Goal: Information Seeking & Learning: Learn about a topic

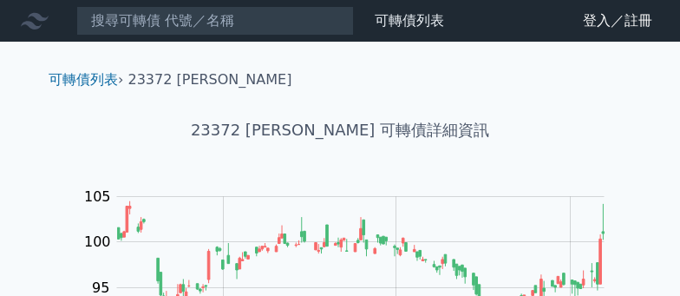
scroll to position [394, 0]
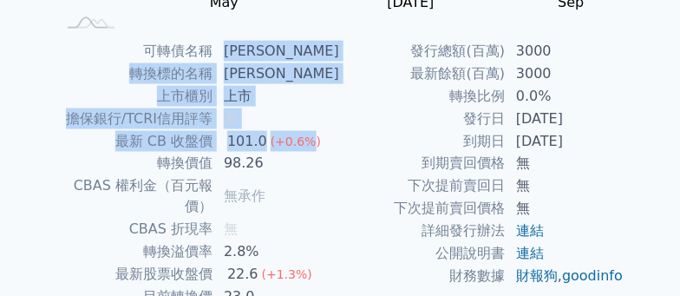
drag, startPoint x: 238, startPoint y: 42, endPoint x: 312, endPoint y: 133, distance: 117.7
click at [312, 133] on tbody "可轉債名稱 [PERSON_NAME] 轉換標的名稱 [PERSON_NAME] 上市櫃別 上市 擔保銀行/TCRI信用評等 無 最新 CB 收盤價 101.…" at bounding box center [198, 197] width 285 height 314
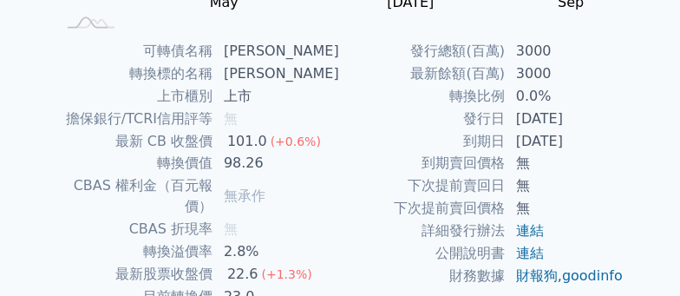
click at [177, 50] on td "可轉債名稱" at bounding box center [135, 51] width 158 height 23
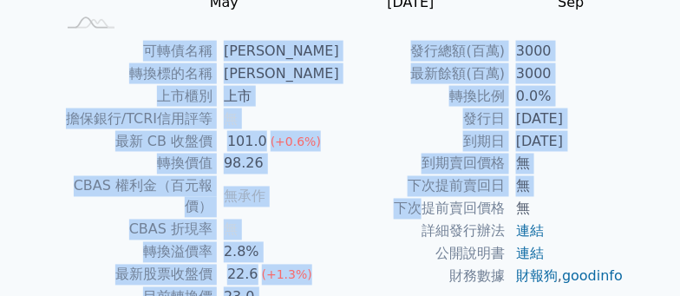
drag, startPoint x: 154, startPoint y: 49, endPoint x: 418, endPoint y: 212, distance: 309.6
click at [418, 212] on div "可轉債名稱 [PERSON_NAME] 轉換標的名稱 [PERSON_NAME] 上市櫃別 上市 擔保銀行/TCRI信用評等 無 最新 CB 收盤價 101.…" at bounding box center [340, 197] width 611 height 314
click at [385, 136] on td "到期日" at bounding box center [423, 141] width 166 height 23
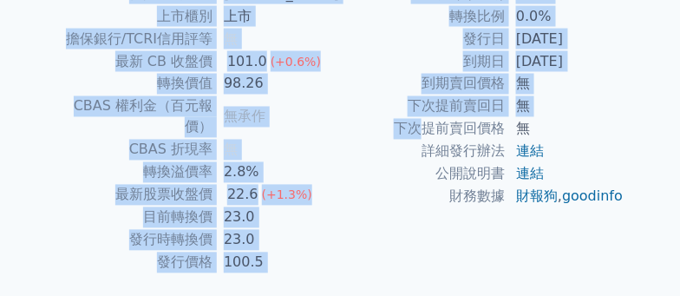
scroll to position [428, 0]
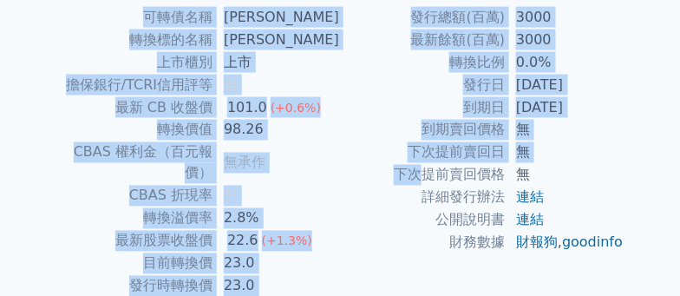
click at [401, 128] on td "到期賣回價格" at bounding box center [423, 130] width 166 height 23
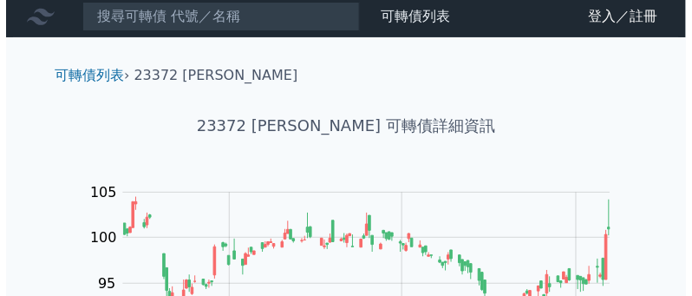
scroll to position [0, 0]
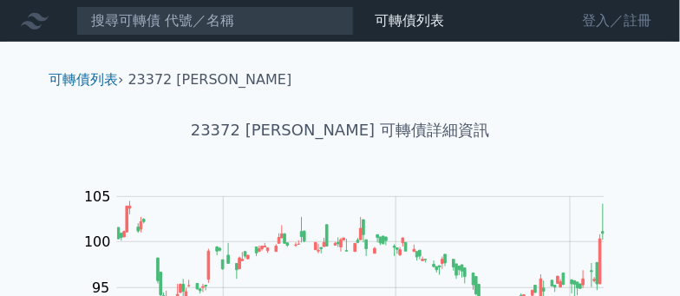
click at [599, 19] on link "登入／註冊" at bounding box center [617, 21] width 97 height 28
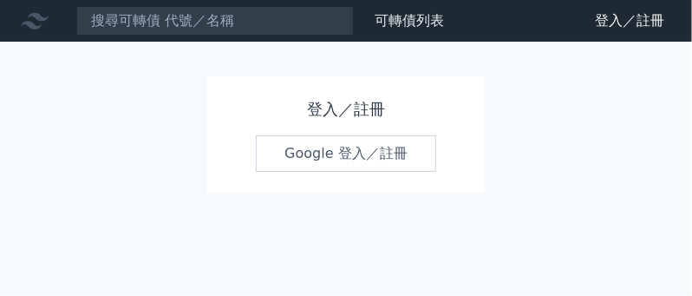
click at [349, 156] on link "Google 登入／註冊" at bounding box center [346, 153] width 180 height 36
